Goal: Task Accomplishment & Management: Manage account settings

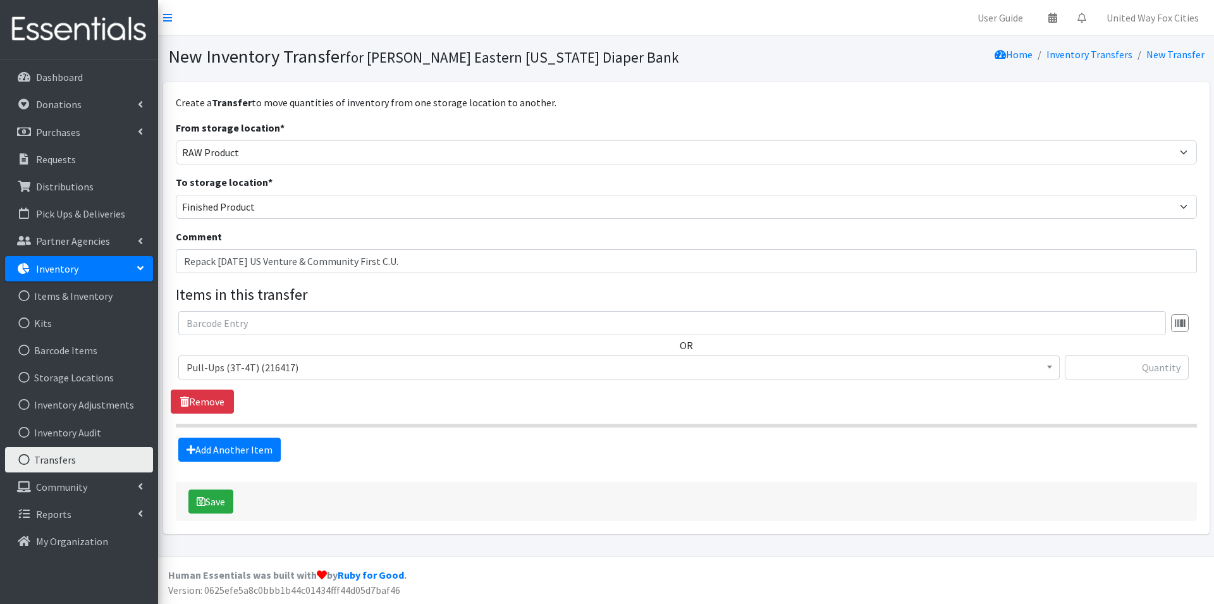
select select "448"
select select "447"
select select "14494"
click at [60, 465] on link "Transfers" at bounding box center [79, 459] width 148 height 25
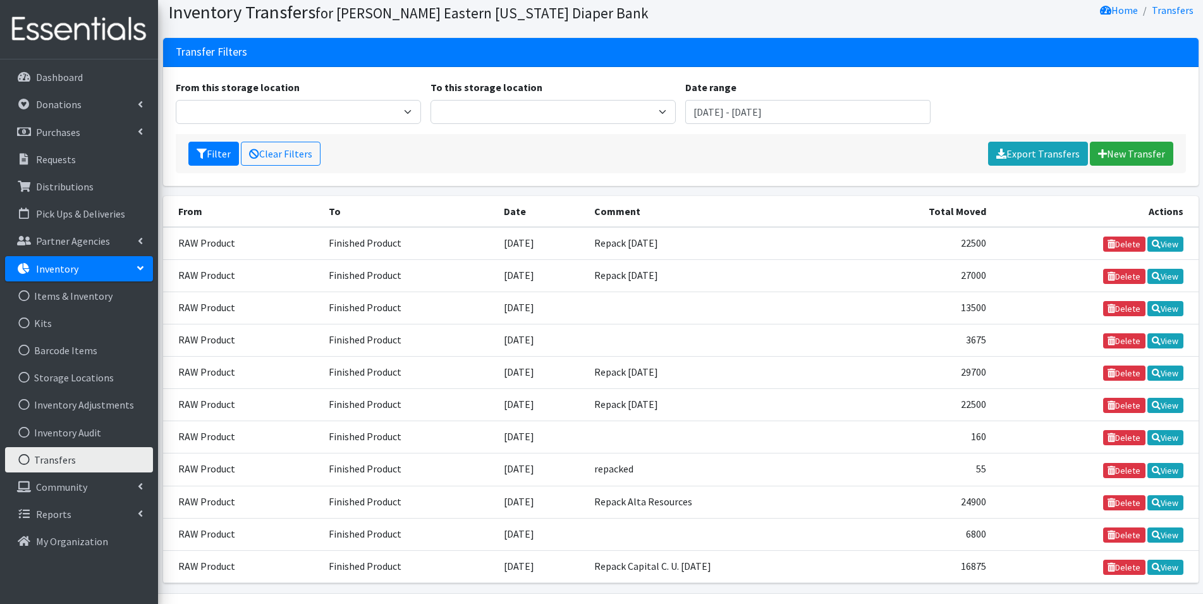
scroll to position [81, 0]
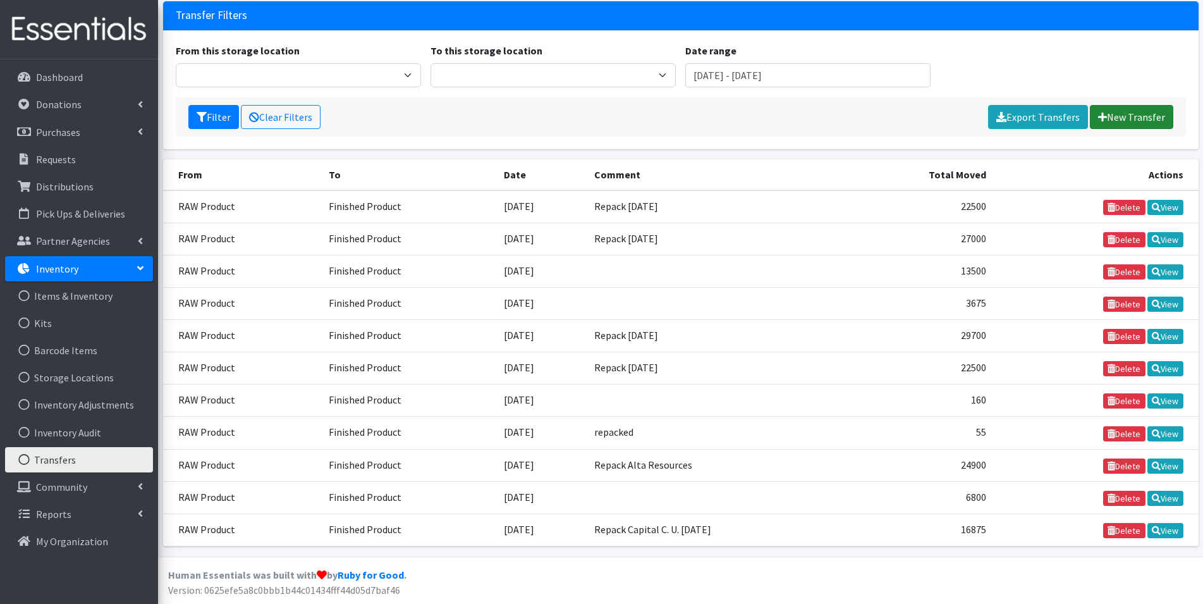
click at [1141, 118] on link "New Transfer" at bounding box center [1131, 117] width 83 height 24
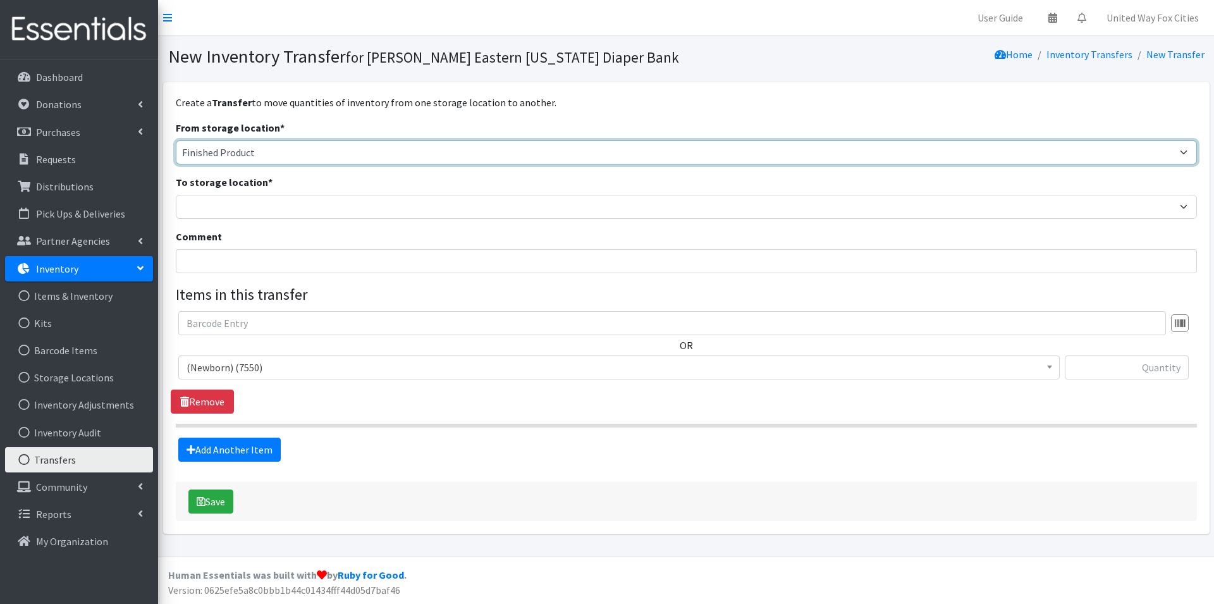
click at [319, 156] on select "Cloth Diapers Finished Product RAW Product" at bounding box center [686, 152] width 1021 height 24
select select "448"
click at [176, 140] on select "Cloth Diapers Finished Product RAW Product" at bounding box center [686, 152] width 1021 height 24
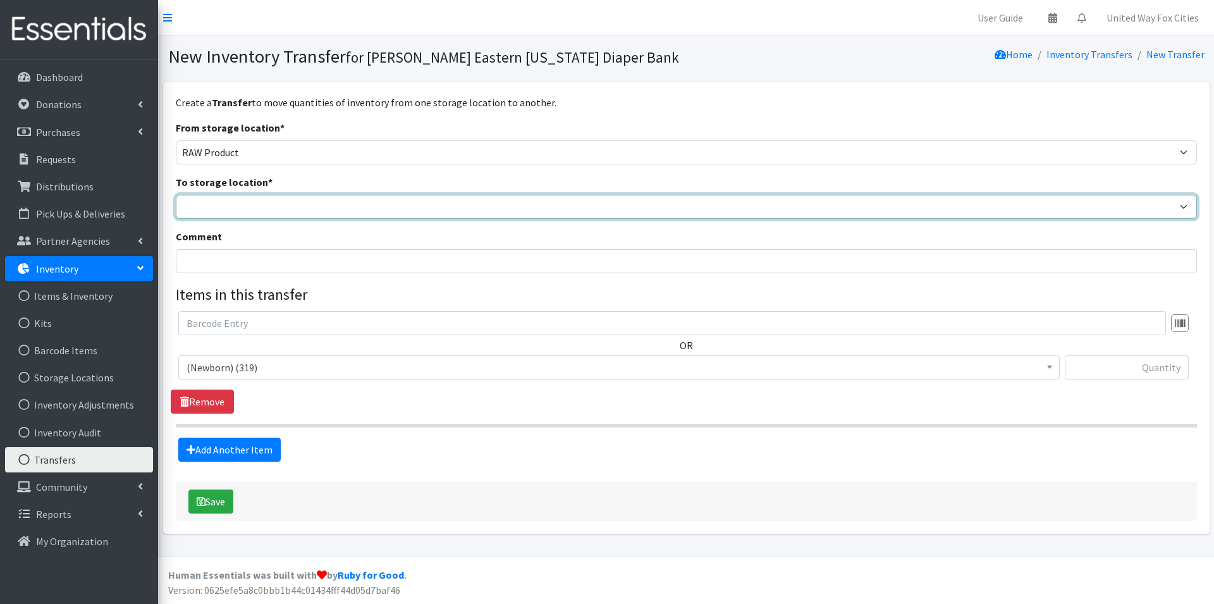
click at [235, 209] on select "Cloth Diapers Finished Product RAW Product" at bounding box center [686, 207] width 1021 height 24
select select "447"
click at [176, 195] on select "Cloth Diapers Finished Product RAW Product" at bounding box center [686, 207] width 1021 height 24
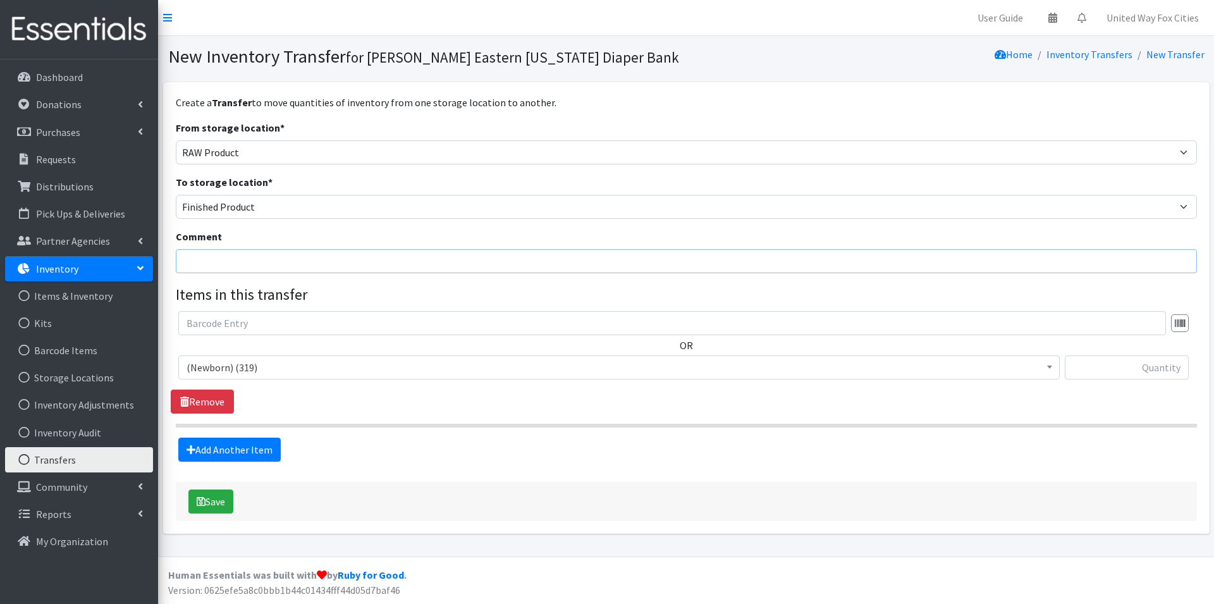
click at [248, 260] on input "Comment" at bounding box center [686, 261] width 1021 height 24
type input "Repack 10-14-25 US Venture & Community First C.U."
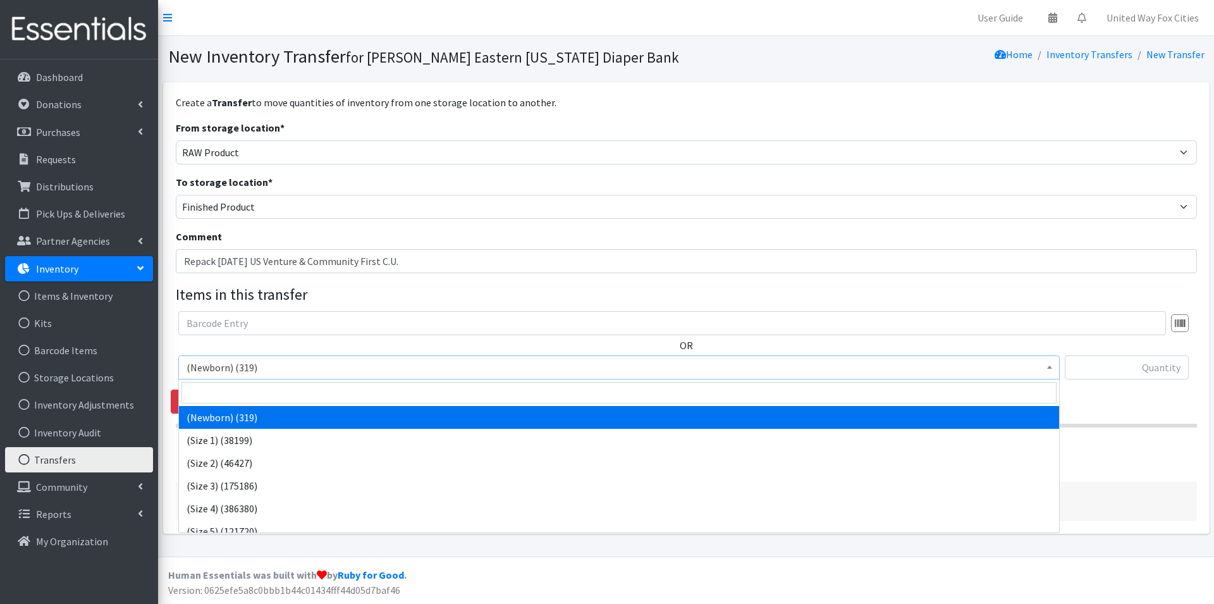
click at [280, 367] on span "(Newborn) (319)" at bounding box center [618, 367] width 865 height 18
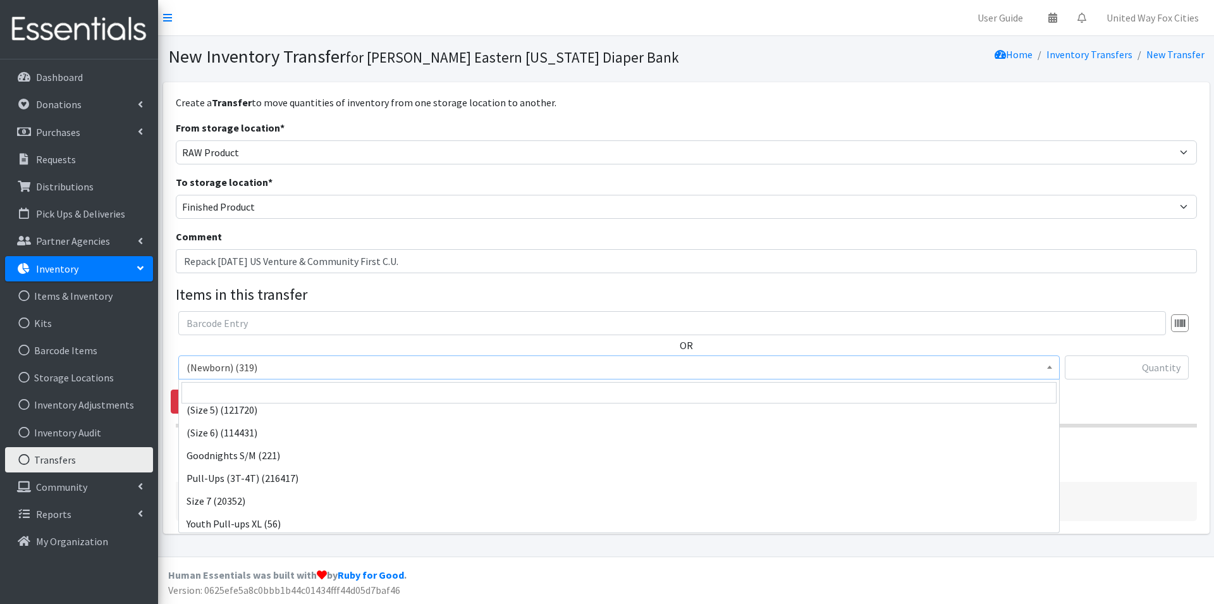
scroll to position [124, 0]
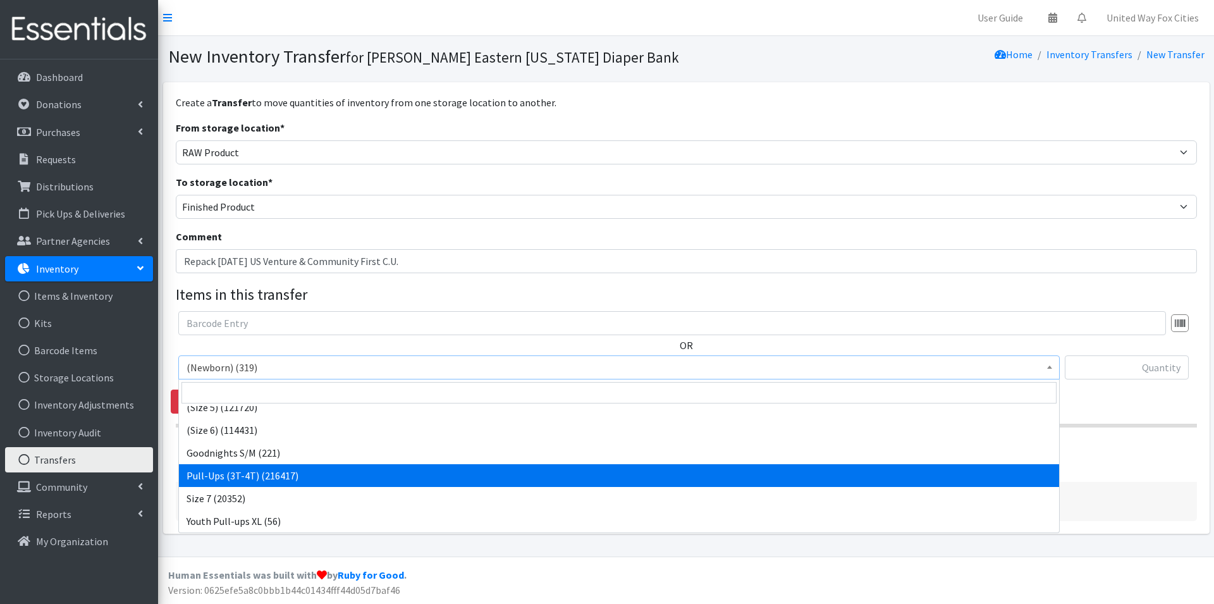
select select "14494"
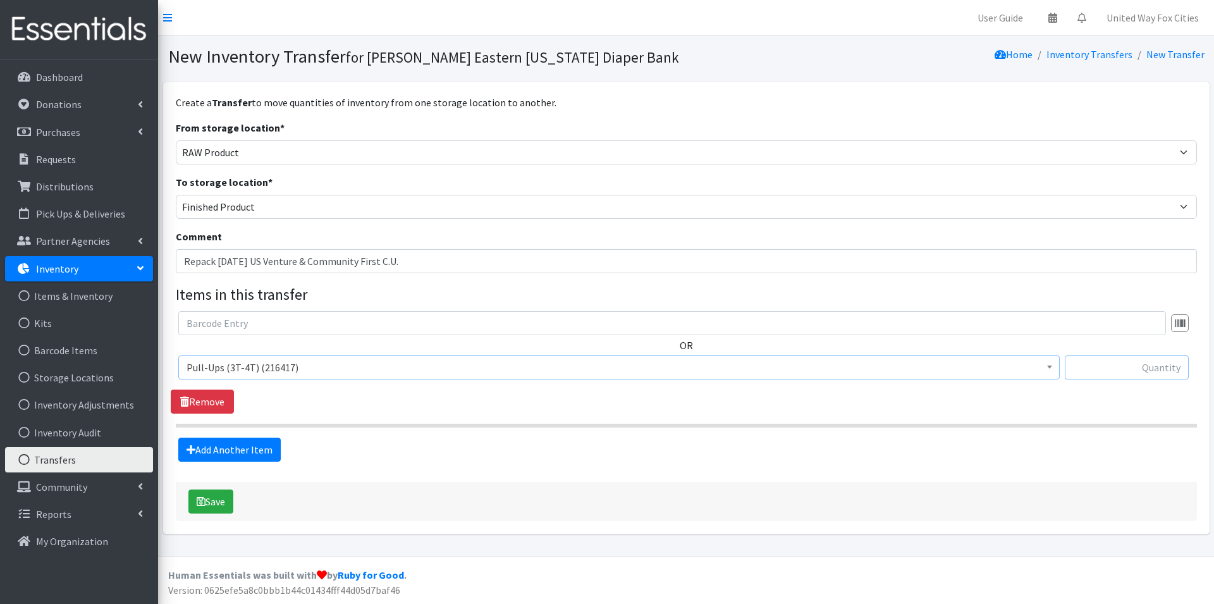
click at [1137, 362] on input "text" at bounding box center [1127, 367] width 124 height 24
type input "30375"
click at [221, 509] on button "Save" at bounding box center [210, 501] width 45 height 24
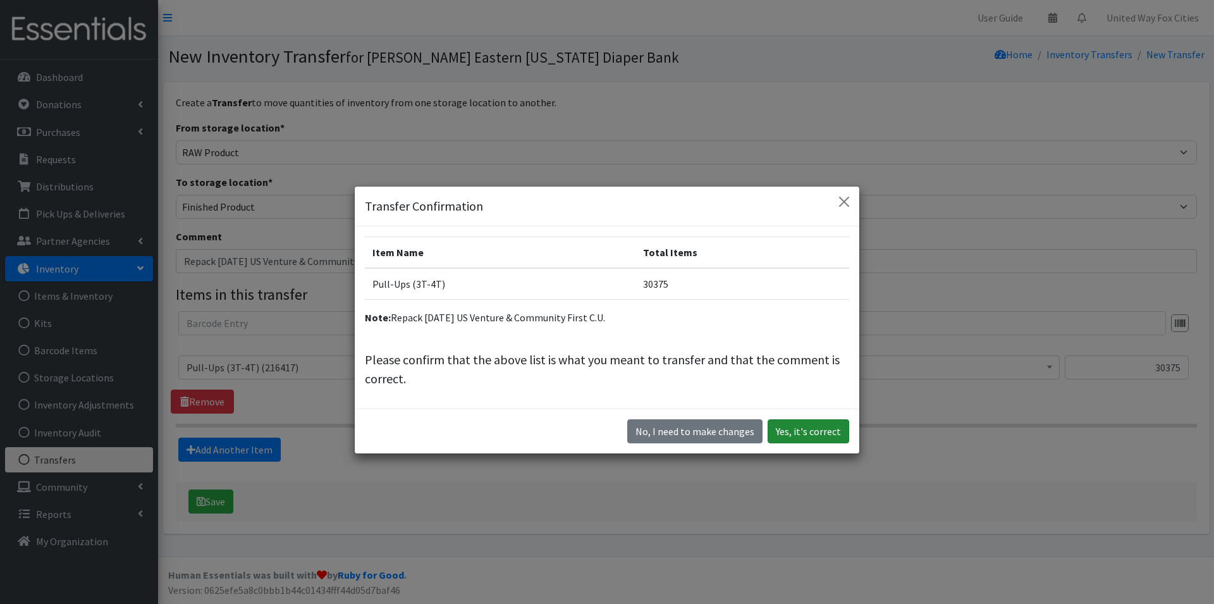
click at [812, 437] on button "Yes, it's correct" at bounding box center [808, 431] width 82 height 24
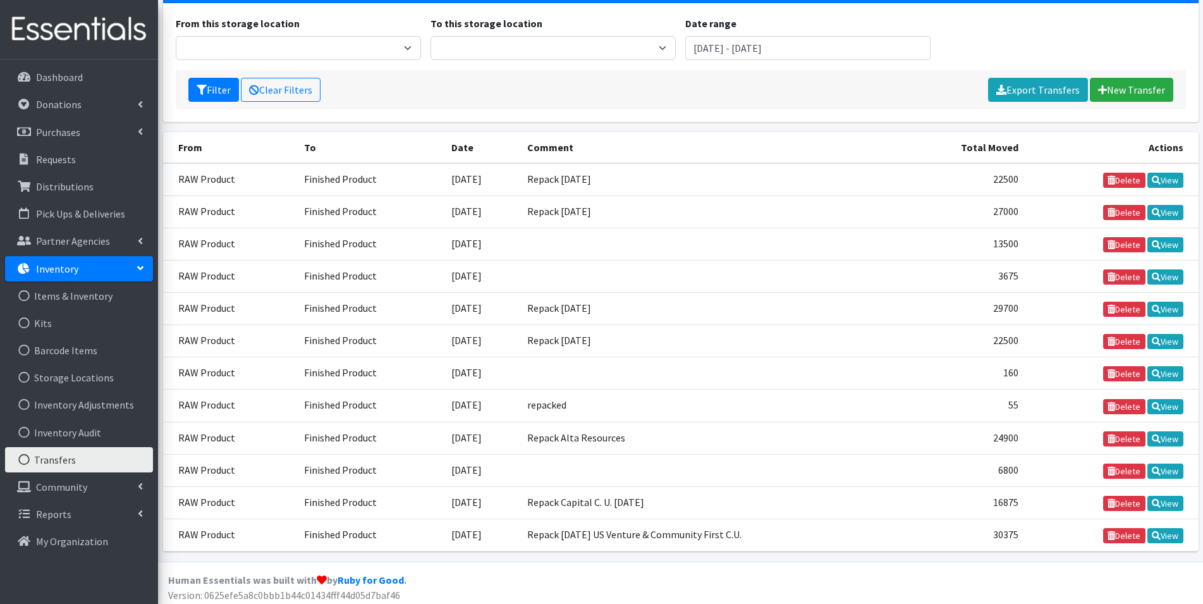
scroll to position [155, 0]
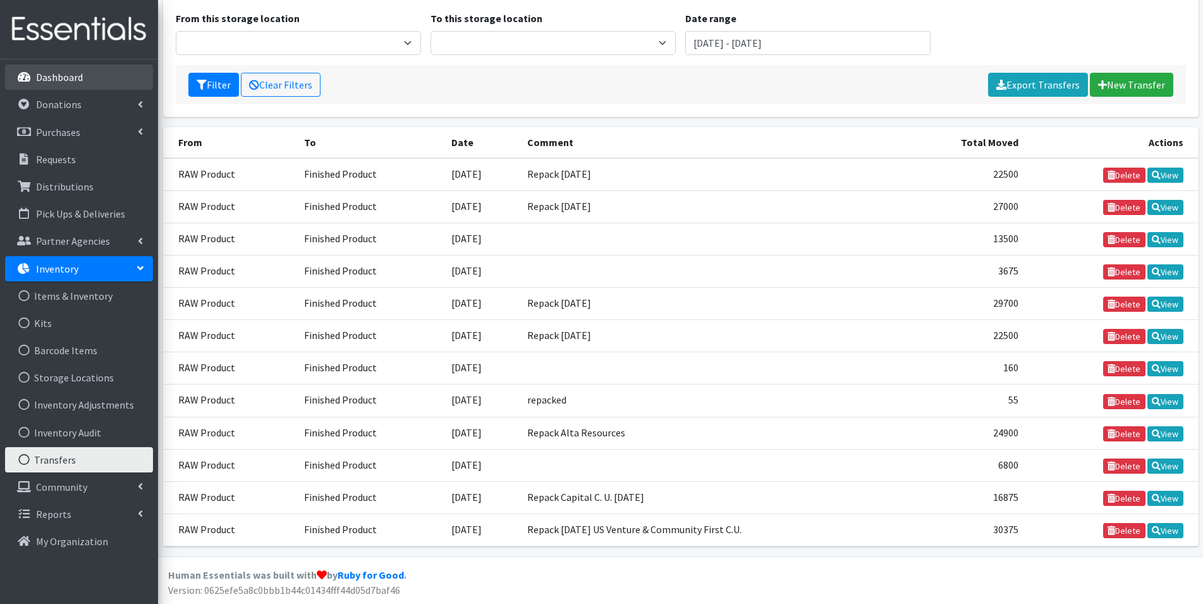
click at [70, 78] on p "Dashboard" at bounding box center [59, 77] width 47 height 13
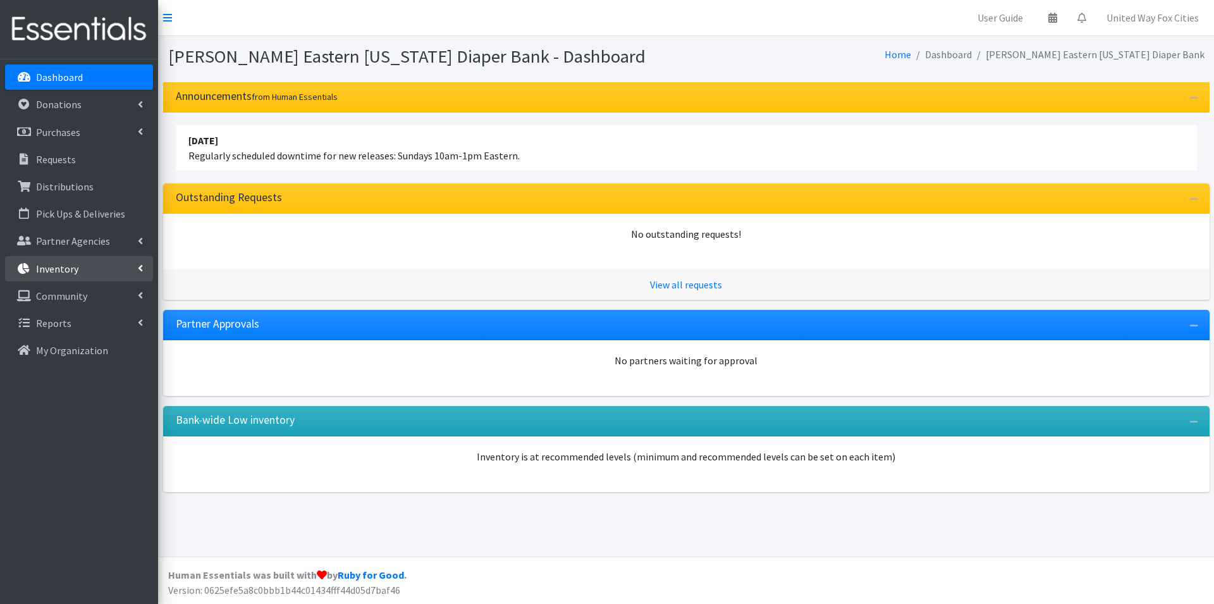
click at [114, 273] on link "Inventory" at bounding box center [79, 268] width 148 height 25
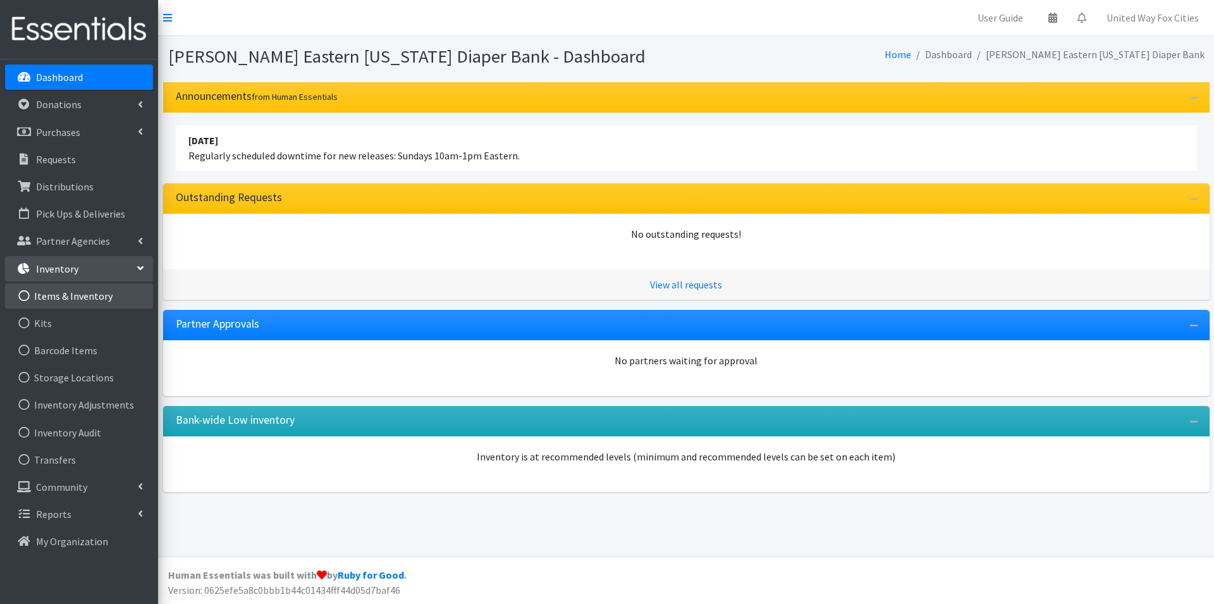
click at [95, 293] on link "Items & Inventory" at bounding box center [79, 295] width 148 height 25
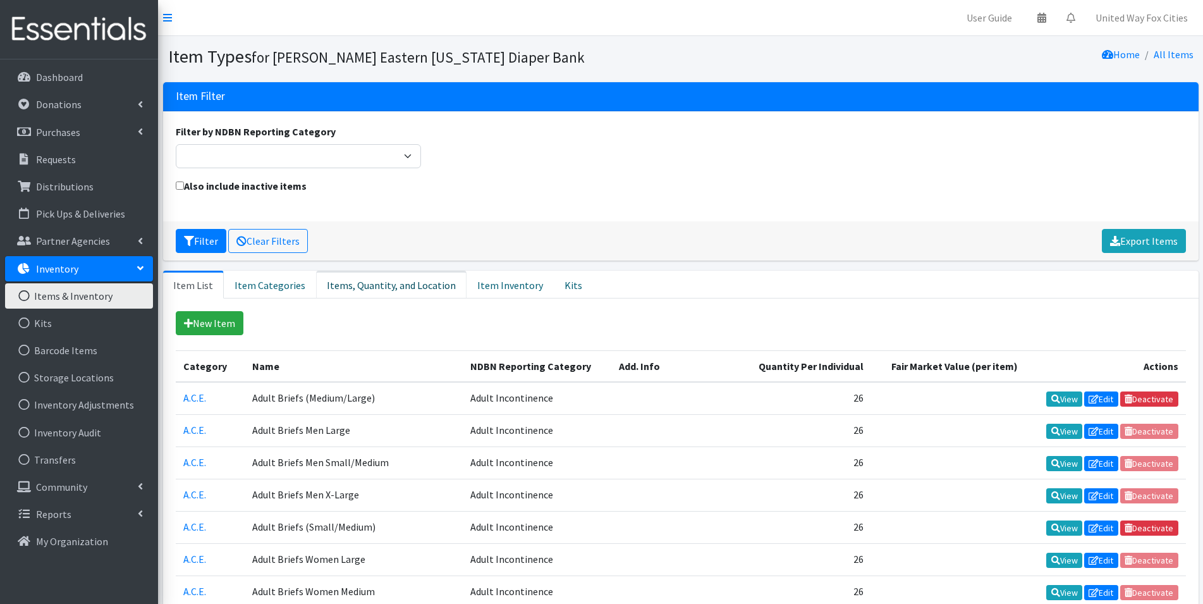
click at [391, 286] on link "Items, Quantity, and Location" at bounding box center [391, 285] width 150 height 28
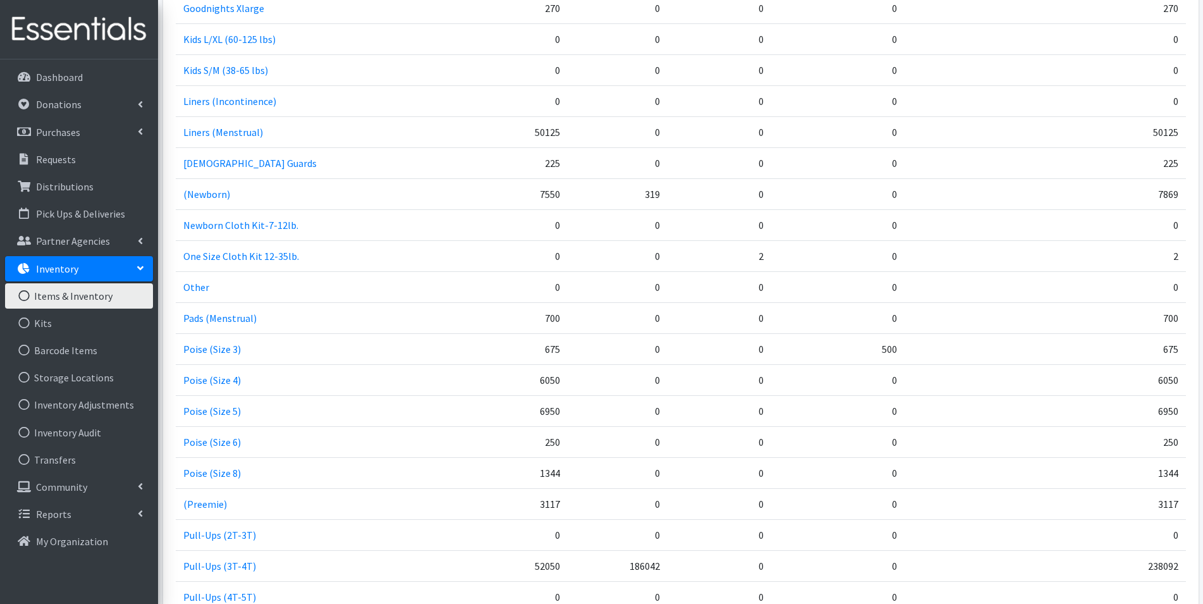
scroll to position [1517, 0]
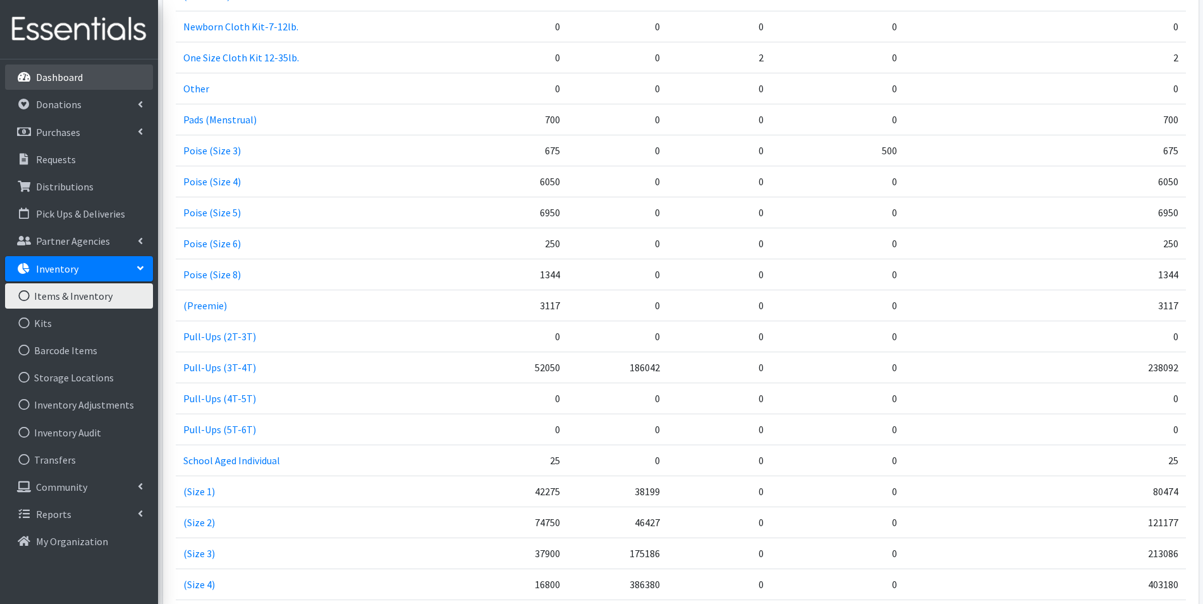
click at [45, 70] on link "Dashboard" at bounding box center [79, 76] width 148 height 25
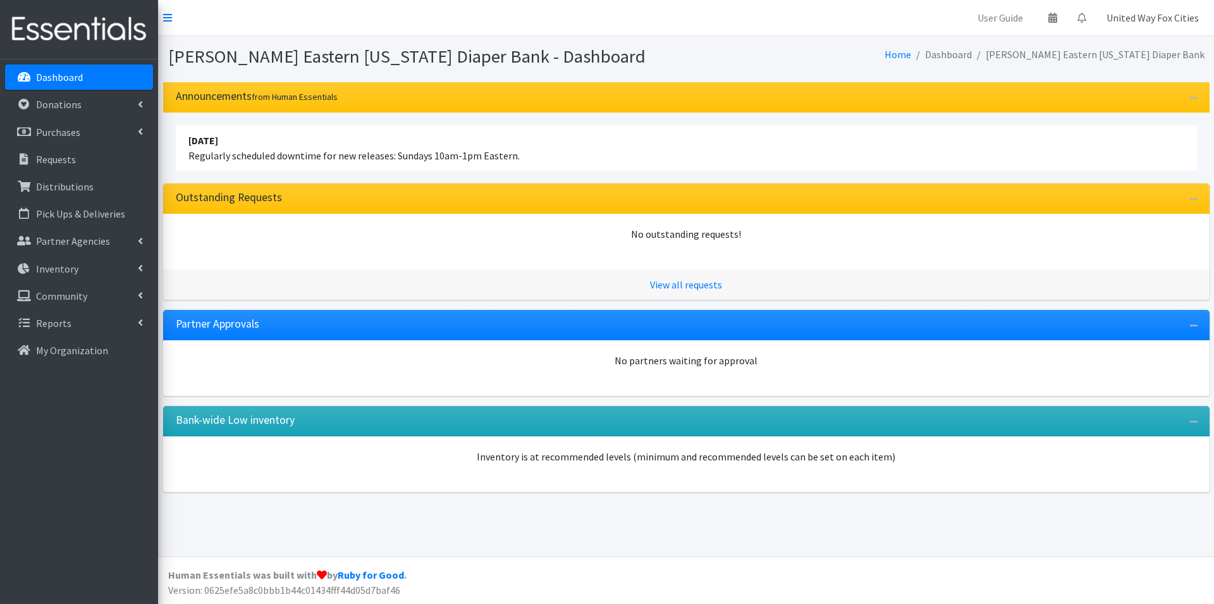
click at [1155, 21] on link "United Way Fox Cities" at bounding box center [1152, 17] width 113 height 25
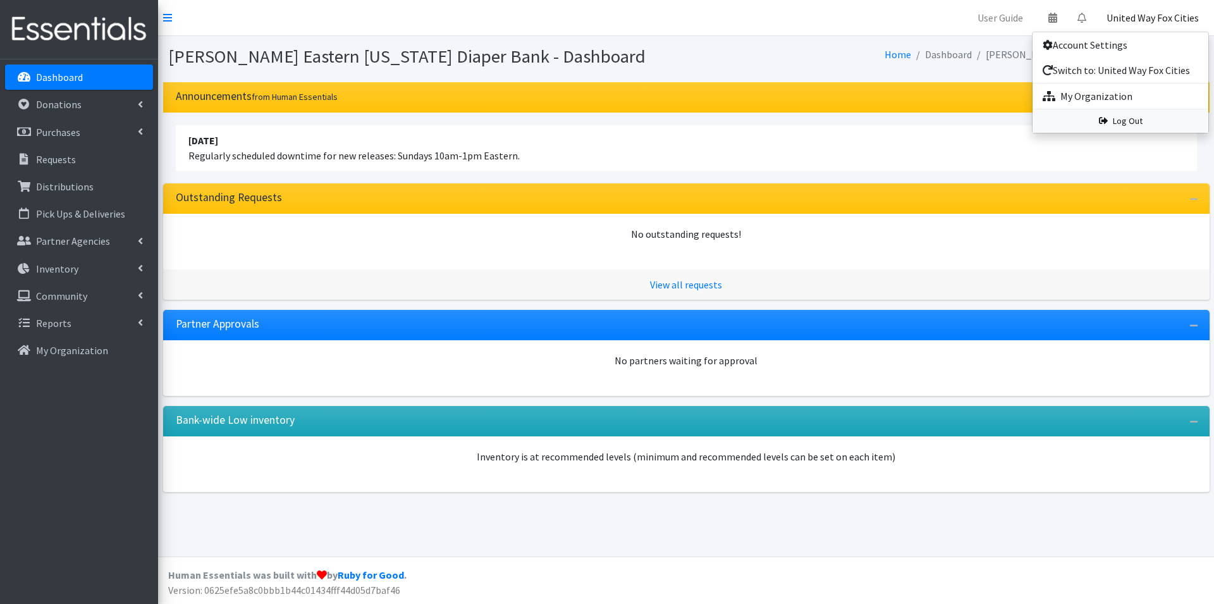
click at [1131, 124] on link "Log Out" at bounding box center [1120, 120] width 176 height 23
